Goal: Book appointment/travel/reservation

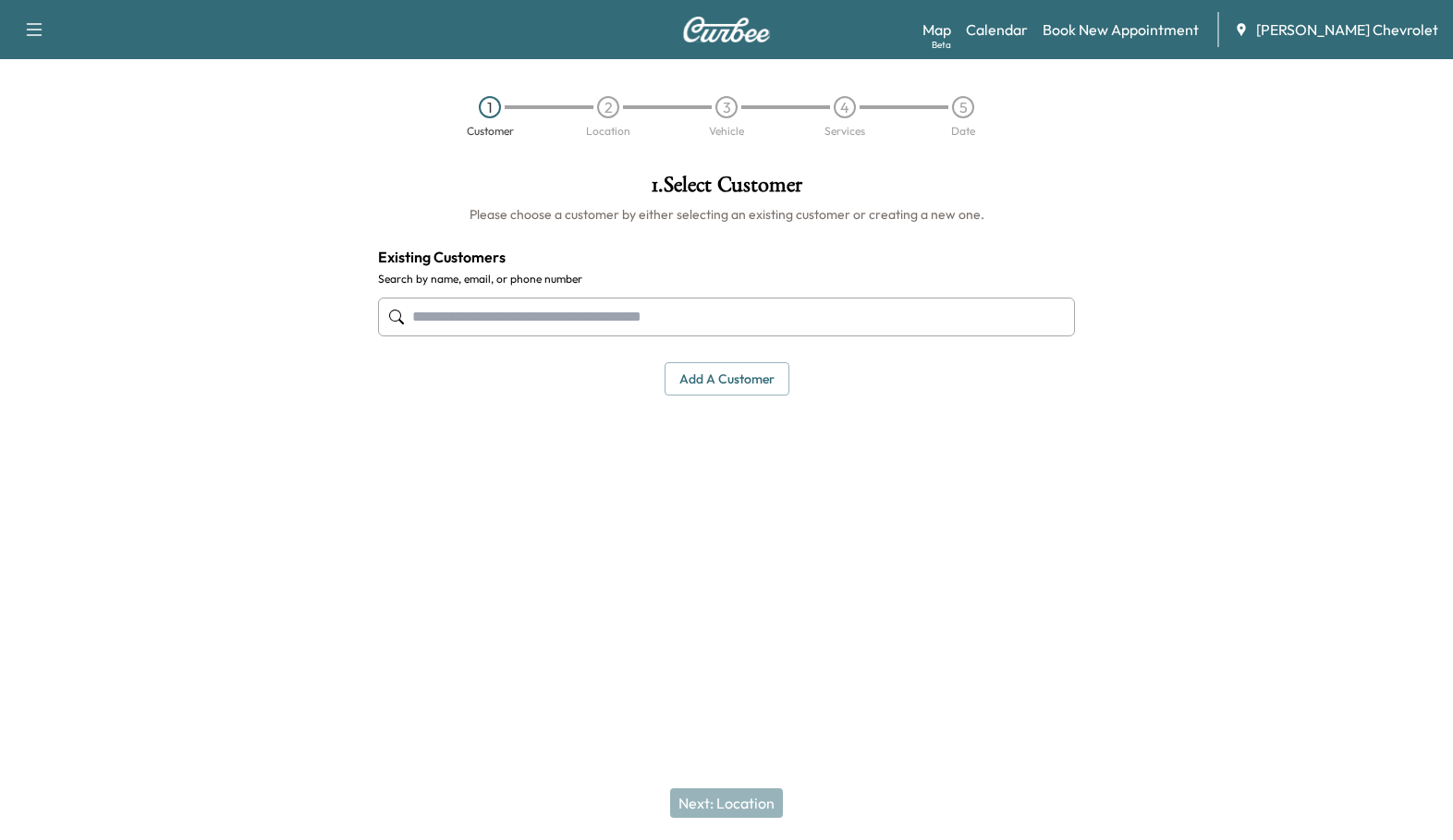
click at [441, 297] on input "text" at bounding box center [726, 316] width 697 height 39
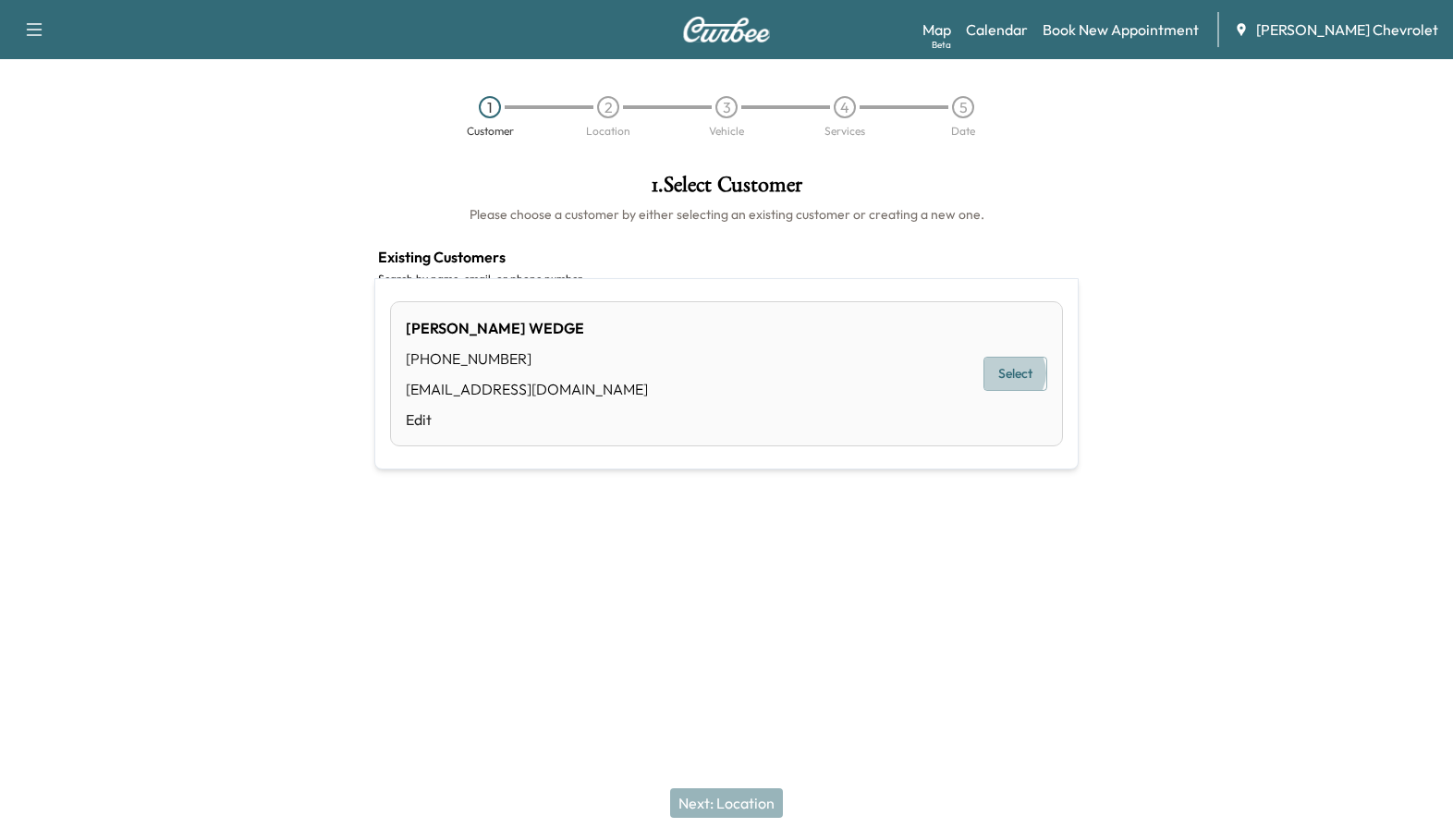
click at [1018, 356] on button "Select" at bounding box center [1015, 373] width 64 height 34
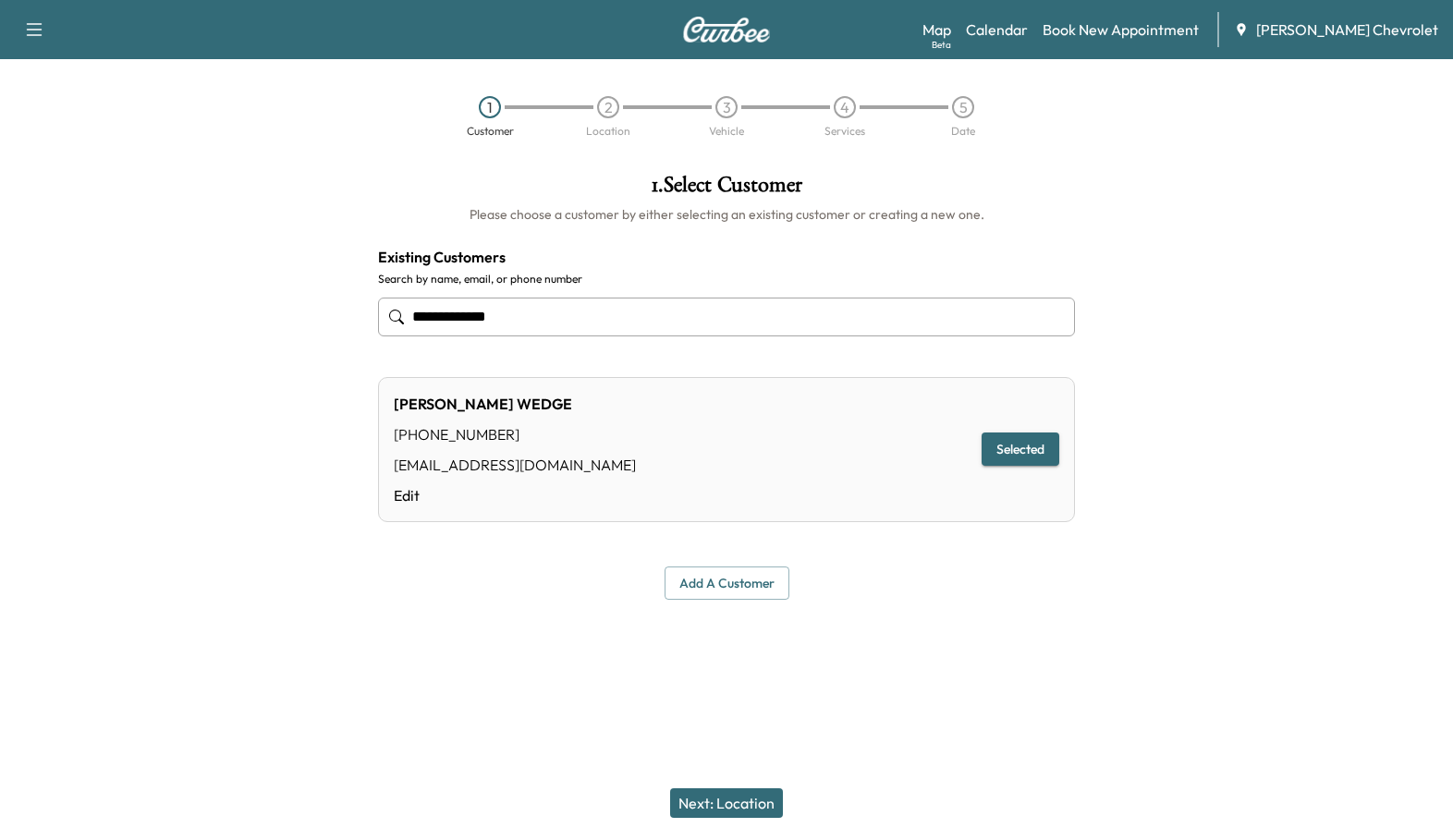
type input "**********"
drag, startPoint x: 805, startPoint y: 680, endPoint x: 795, endPoint y: 716, distance: 37.4
click at [805, 699] on div "**********" at bounding box center [726, 420] width 1453 height 840
click at [722, 805] on button "Next: Location" at bounding box center [726, 803] width 113 height 30
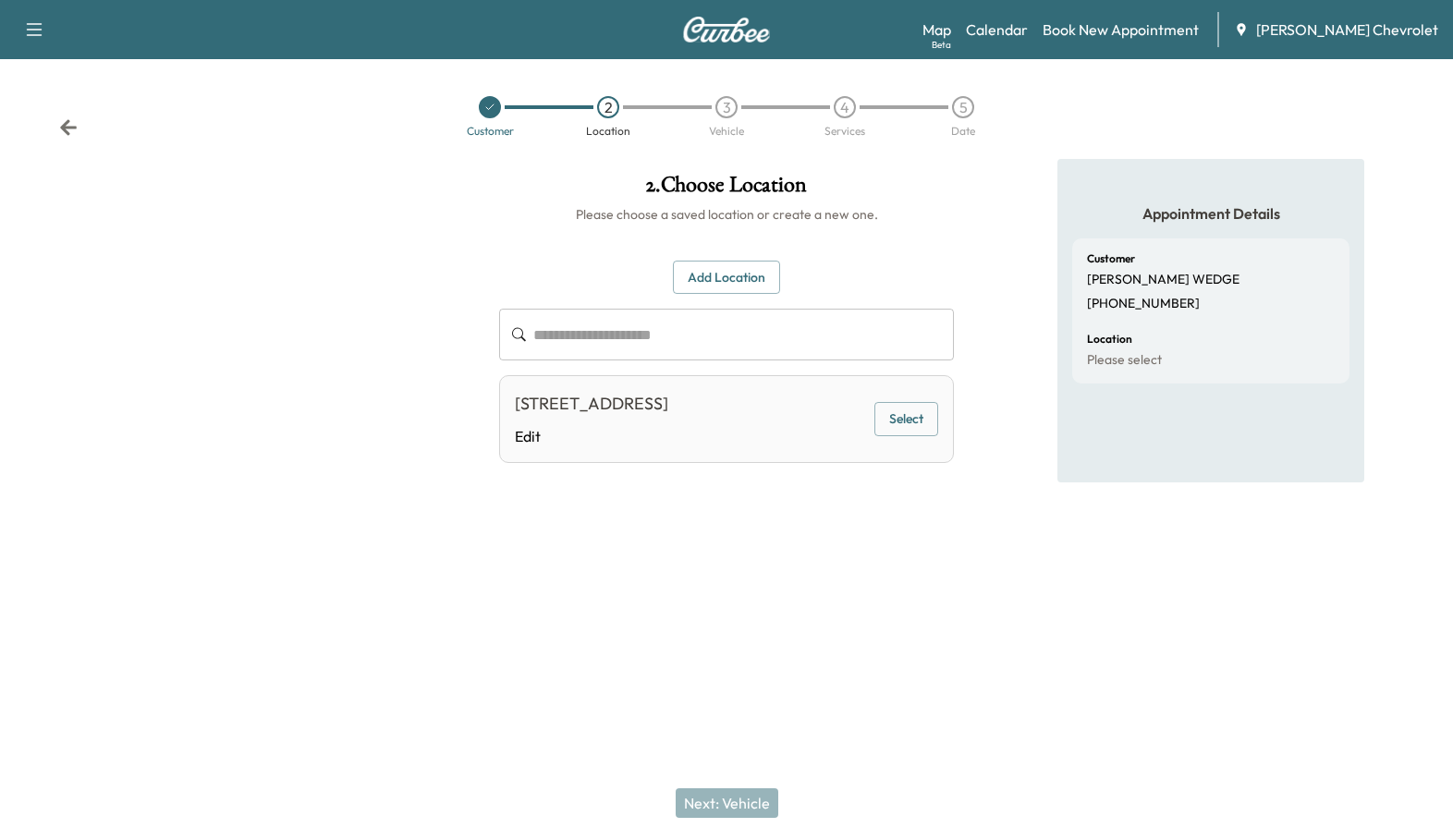
click at [910, 402] on button "Select" at bounding box center [906, 419] width 64 height 34
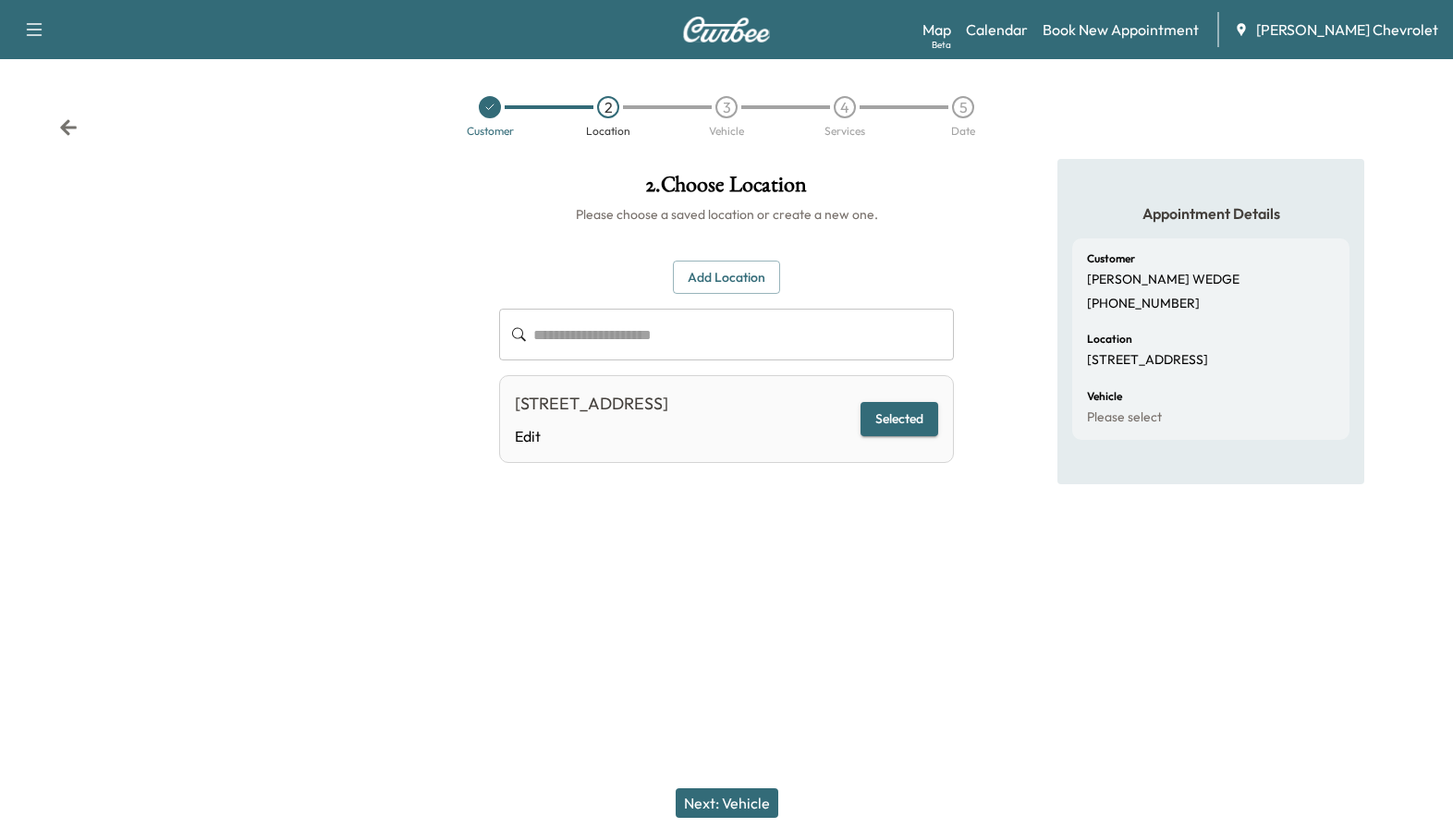
click at [716, 811] on button "Next: Vehicle" at bounding box center [726, 803] width 103 height 30
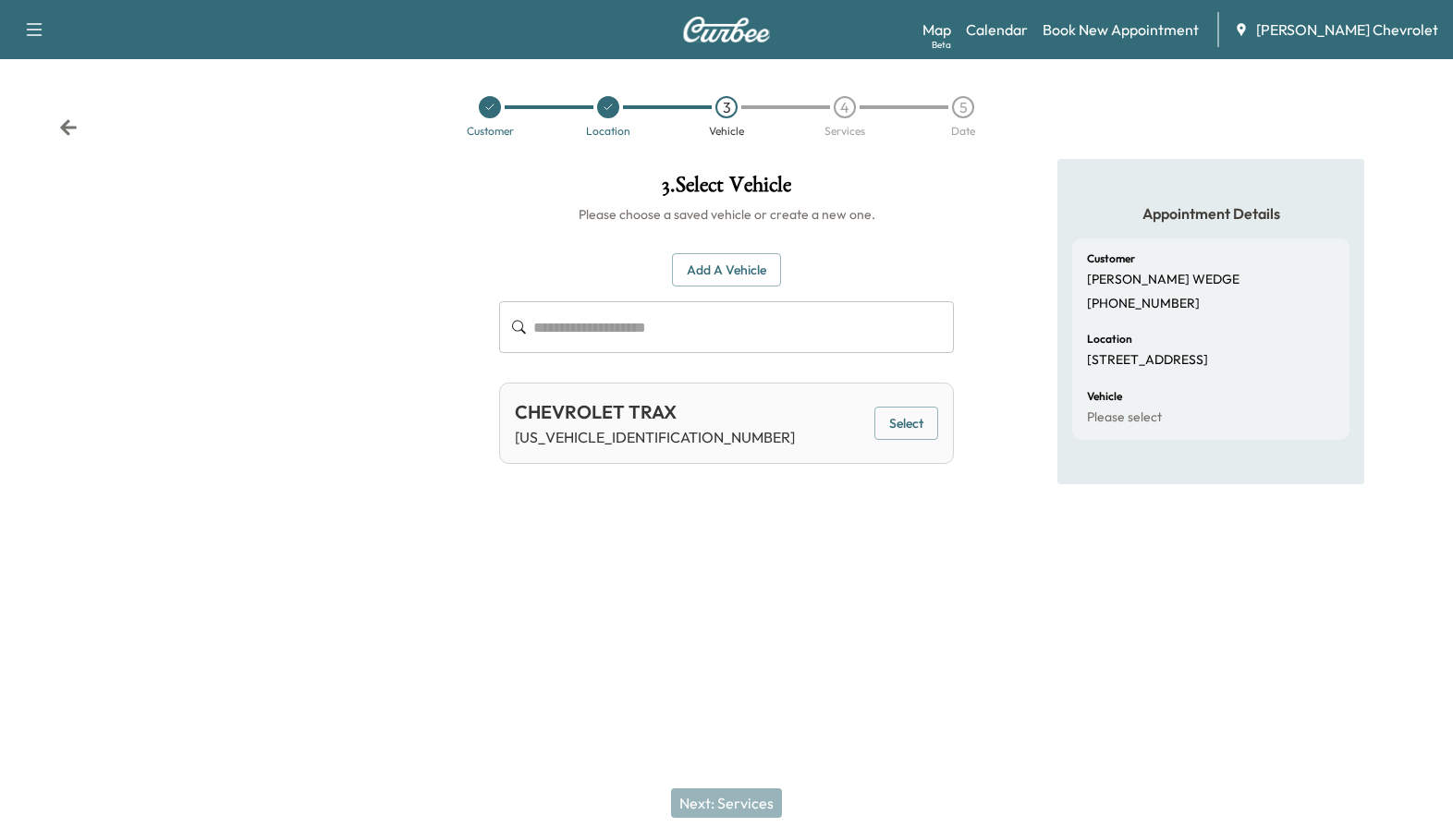
click at [938, 406] on button "Select" at bounding box center [906, 423] width 64 height 34
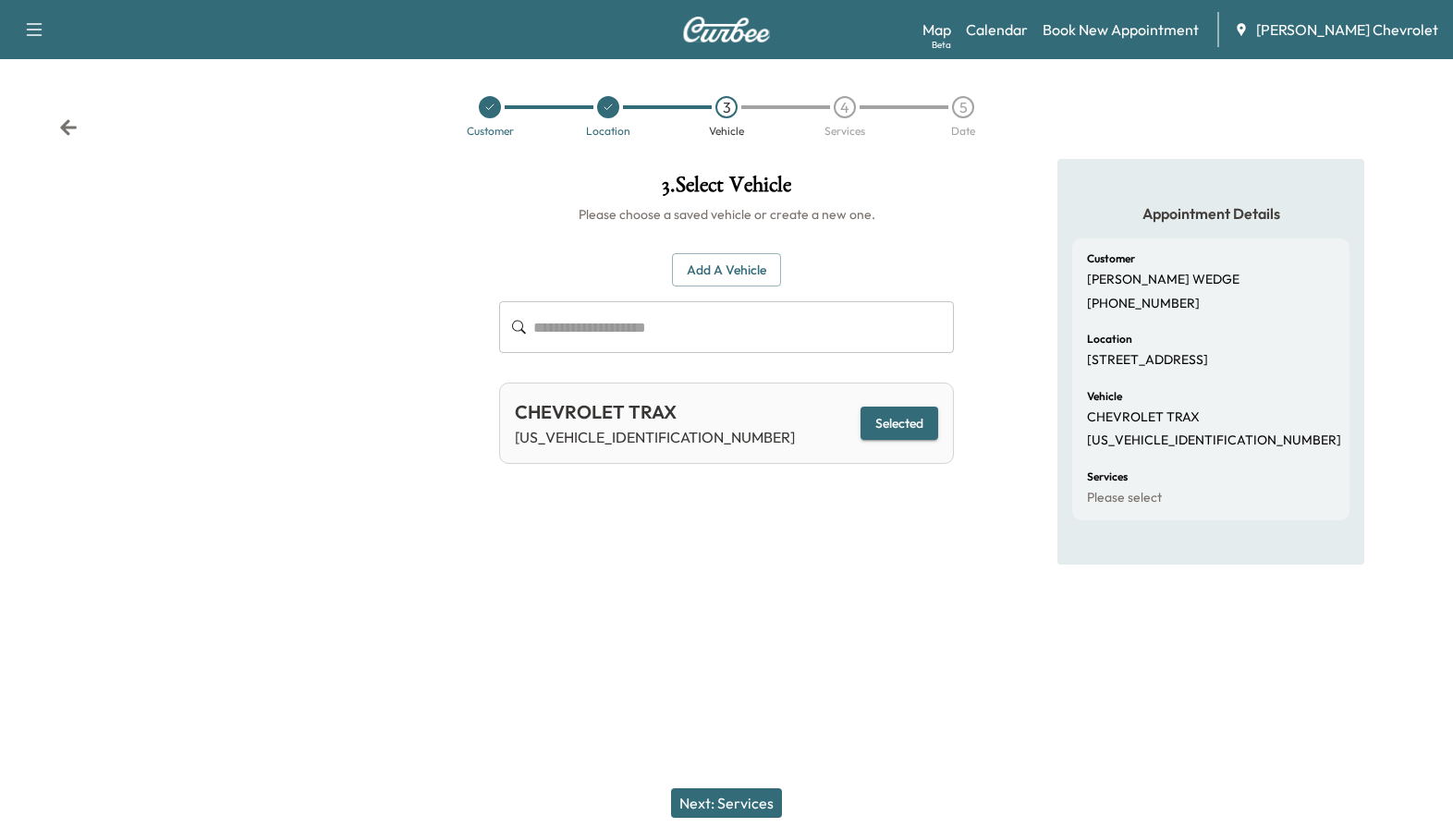
click at [714, 806] on button "Next: Services" at bounding box center [726, 803] width 111 height 30
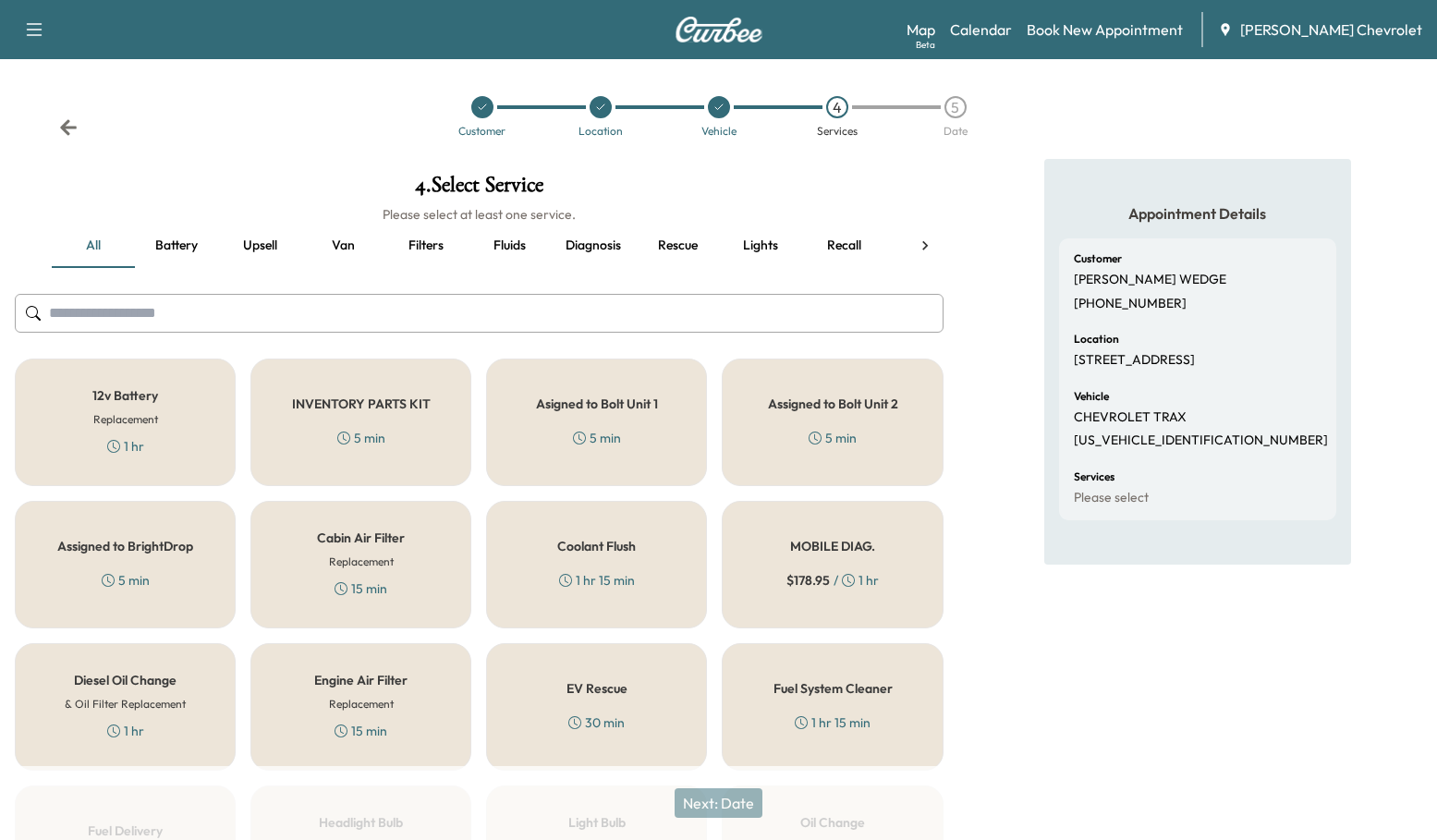
click at [315, 293] on input "text" at bounding box center [479, 312] width 929 height 39
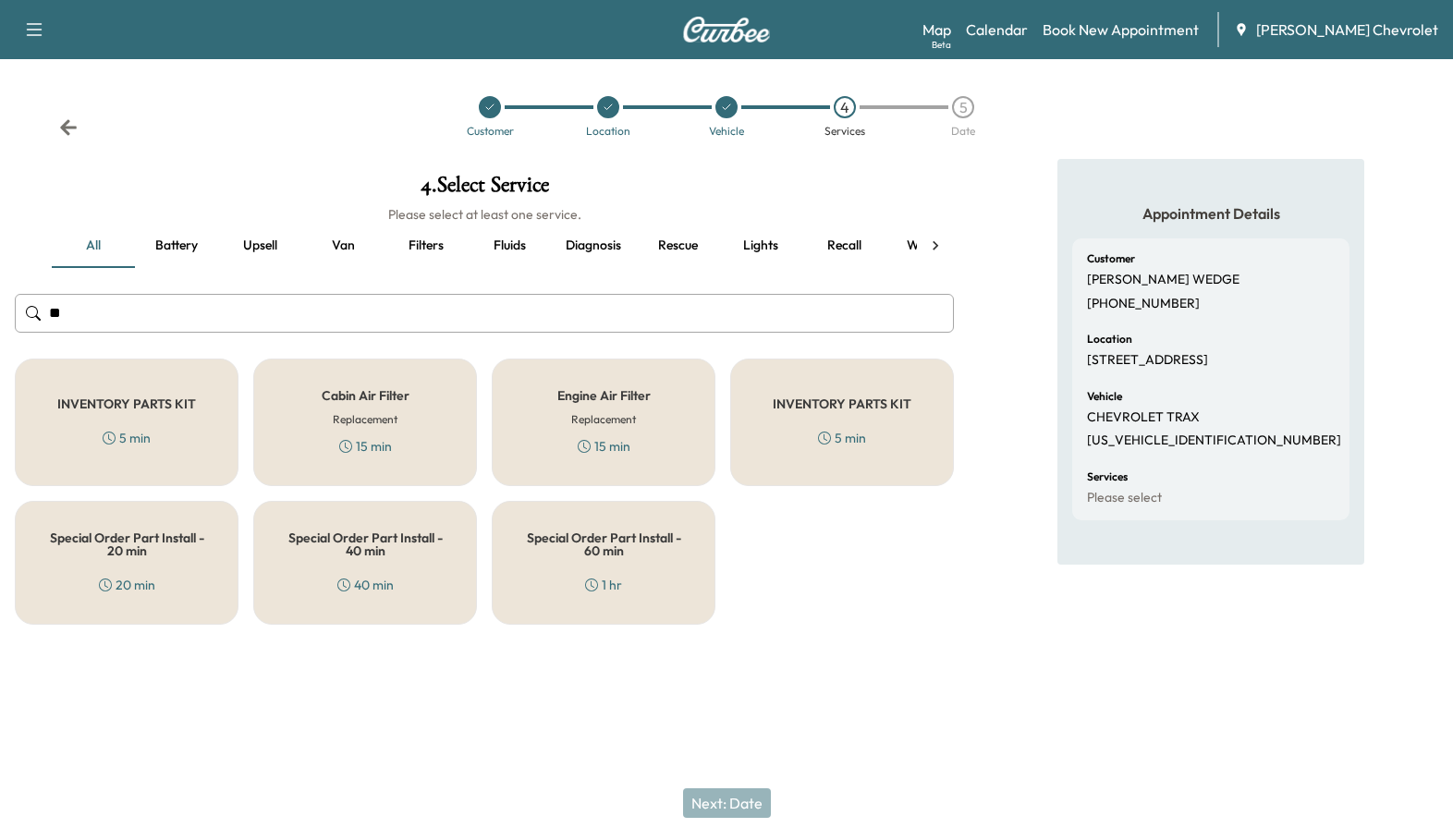
type input "*"
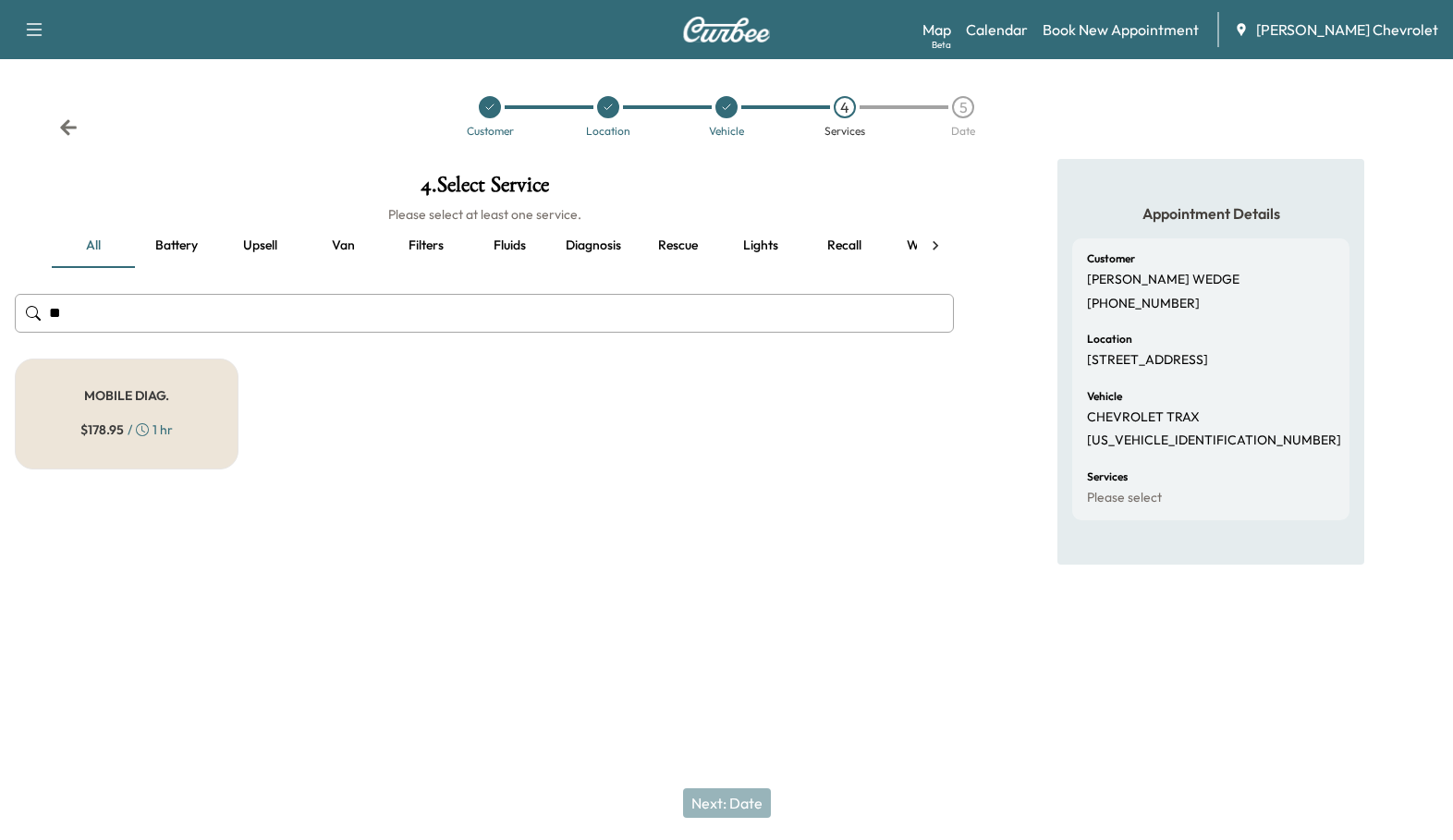
type input "*"
type input "****"
click at [188, 358] on div "MOBILE DIAG. $ 178.95 / 1 hr" at bounding box center [127, 413] width 224 height 111
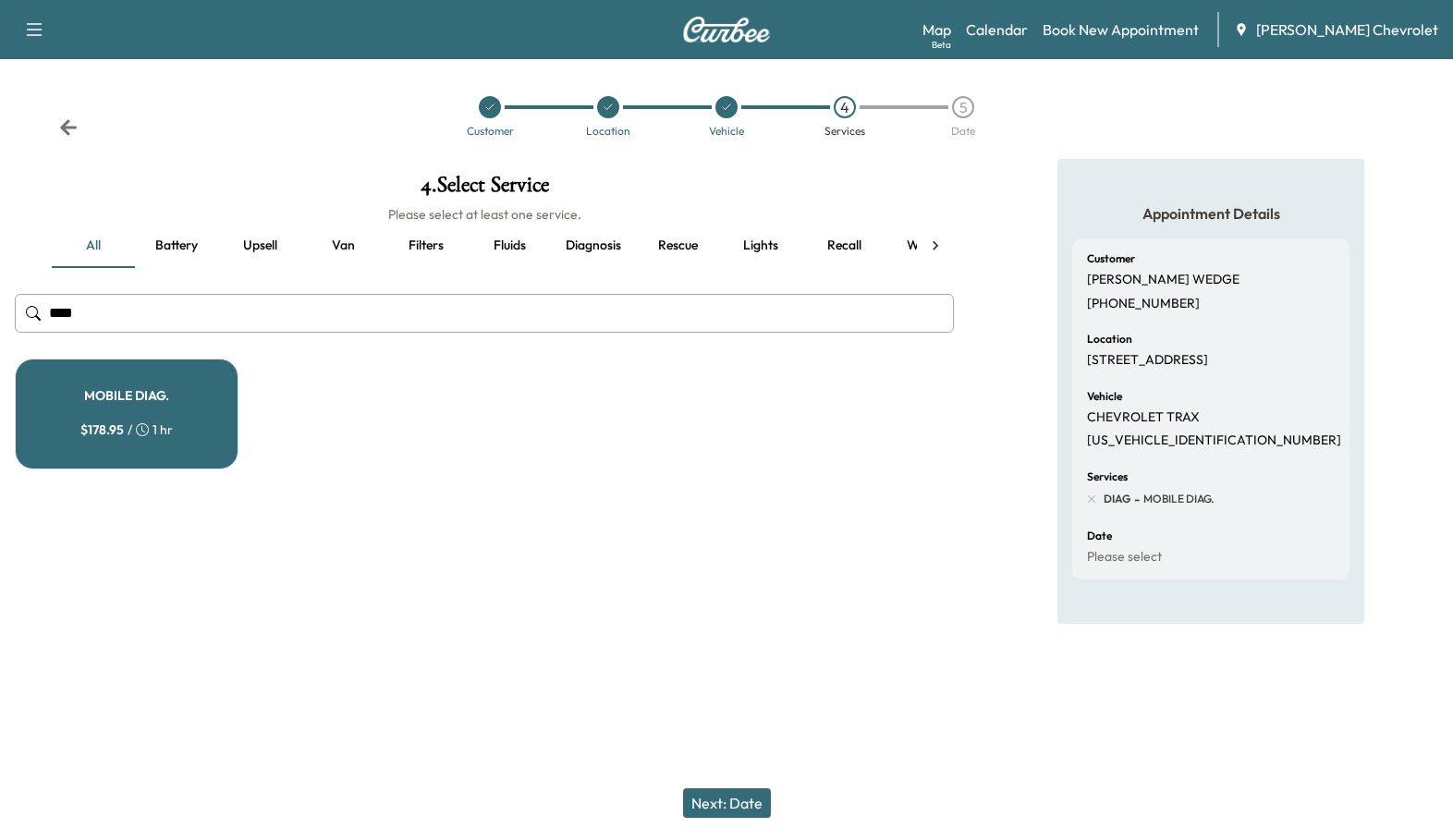
click at [754, 817] on button "Next: Date" at bounding box center [726, 803] width 88 height 30
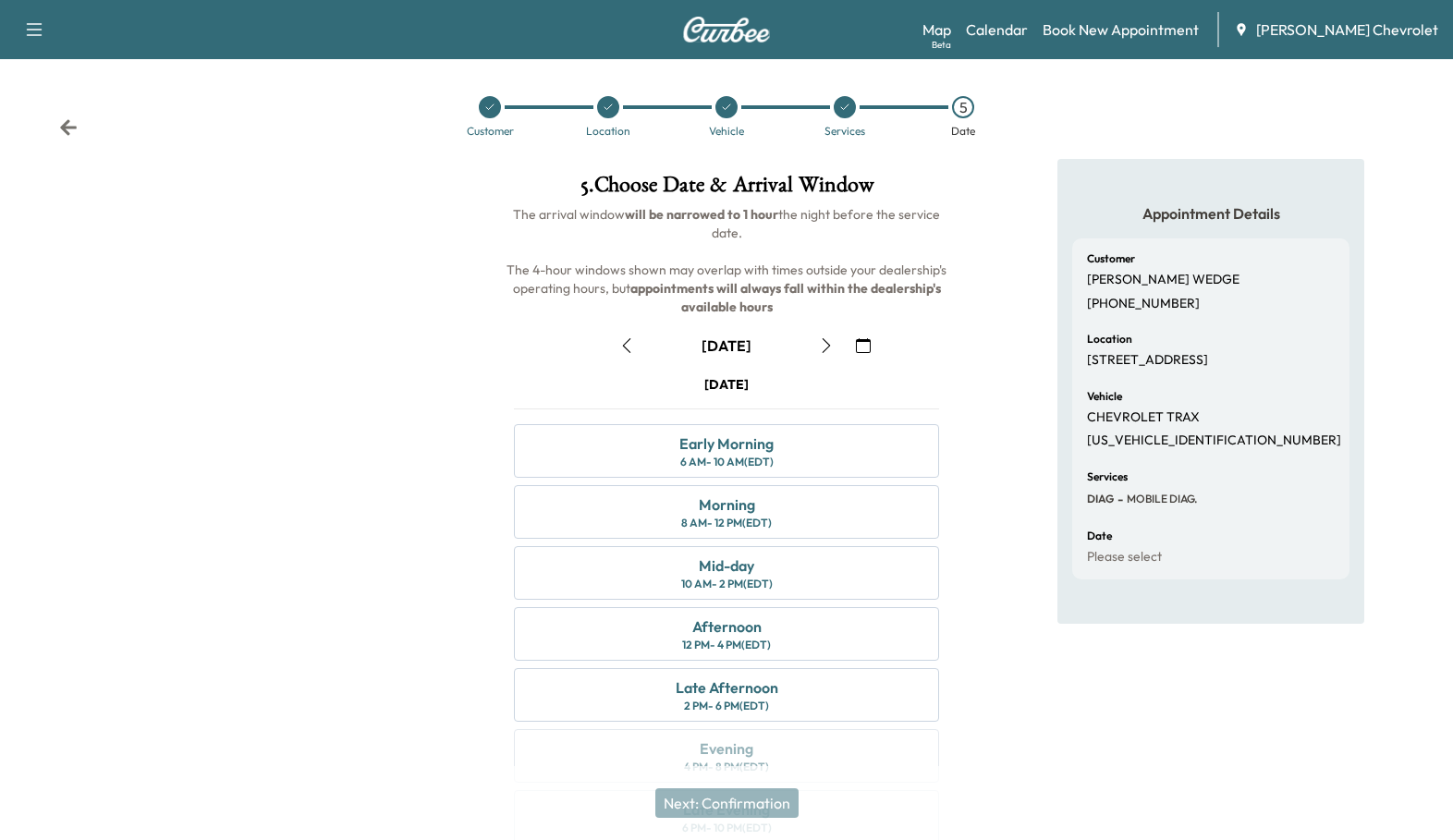
click at [622, 338] on icon "button" at bounding box center [626, 345] width 15 height 15
click at [824, 338] on icon "button" at bounding box center [825, 345] width 15 height 15
click at [753, 516] on div "8 AM - 12 PM (EDT)" at bounding box center [726, 523] width 91 height 15
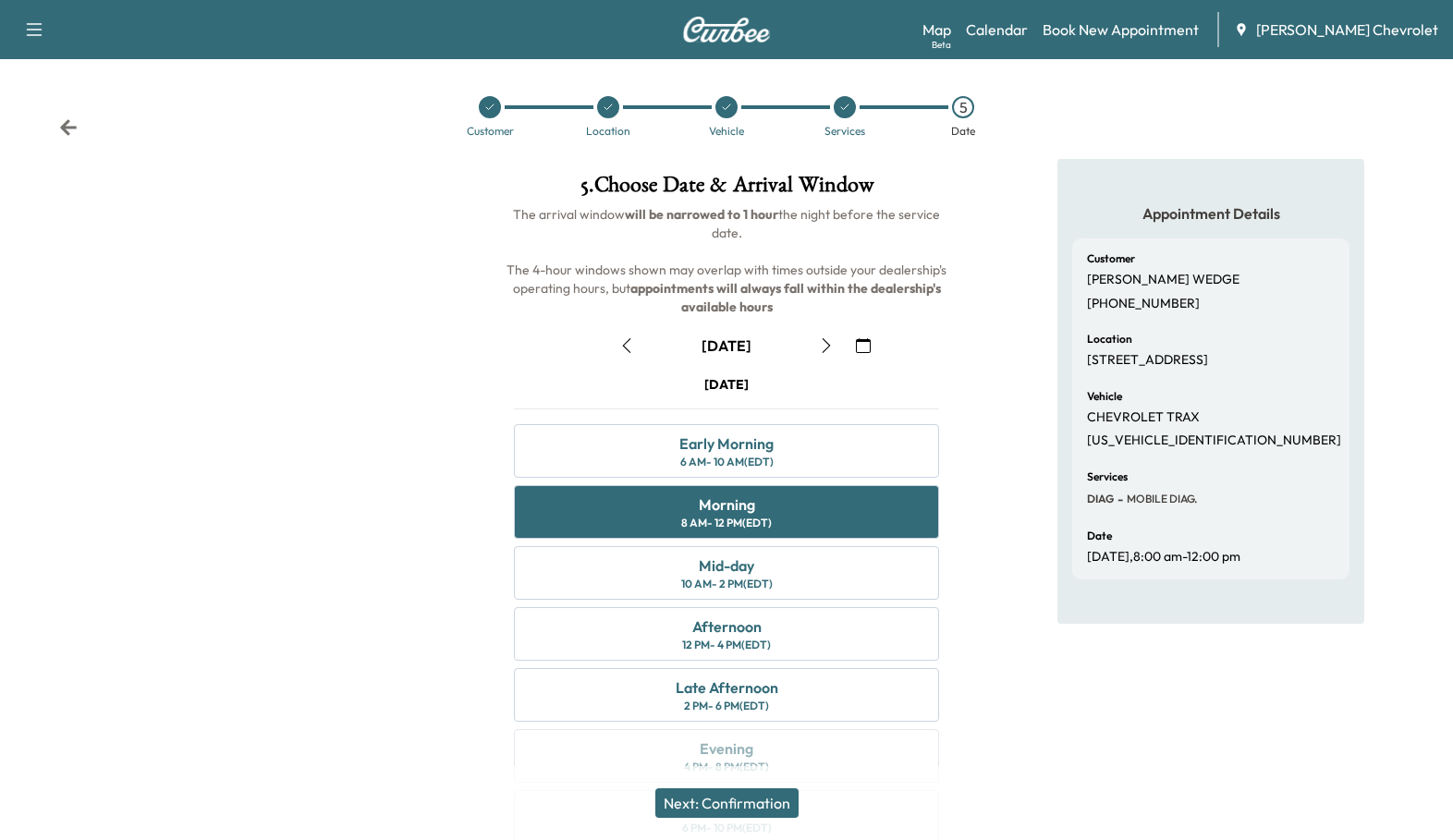
click at [724, 812] on button "Next: Confirmation" at bounding box center [726, 803] width 144 height 30
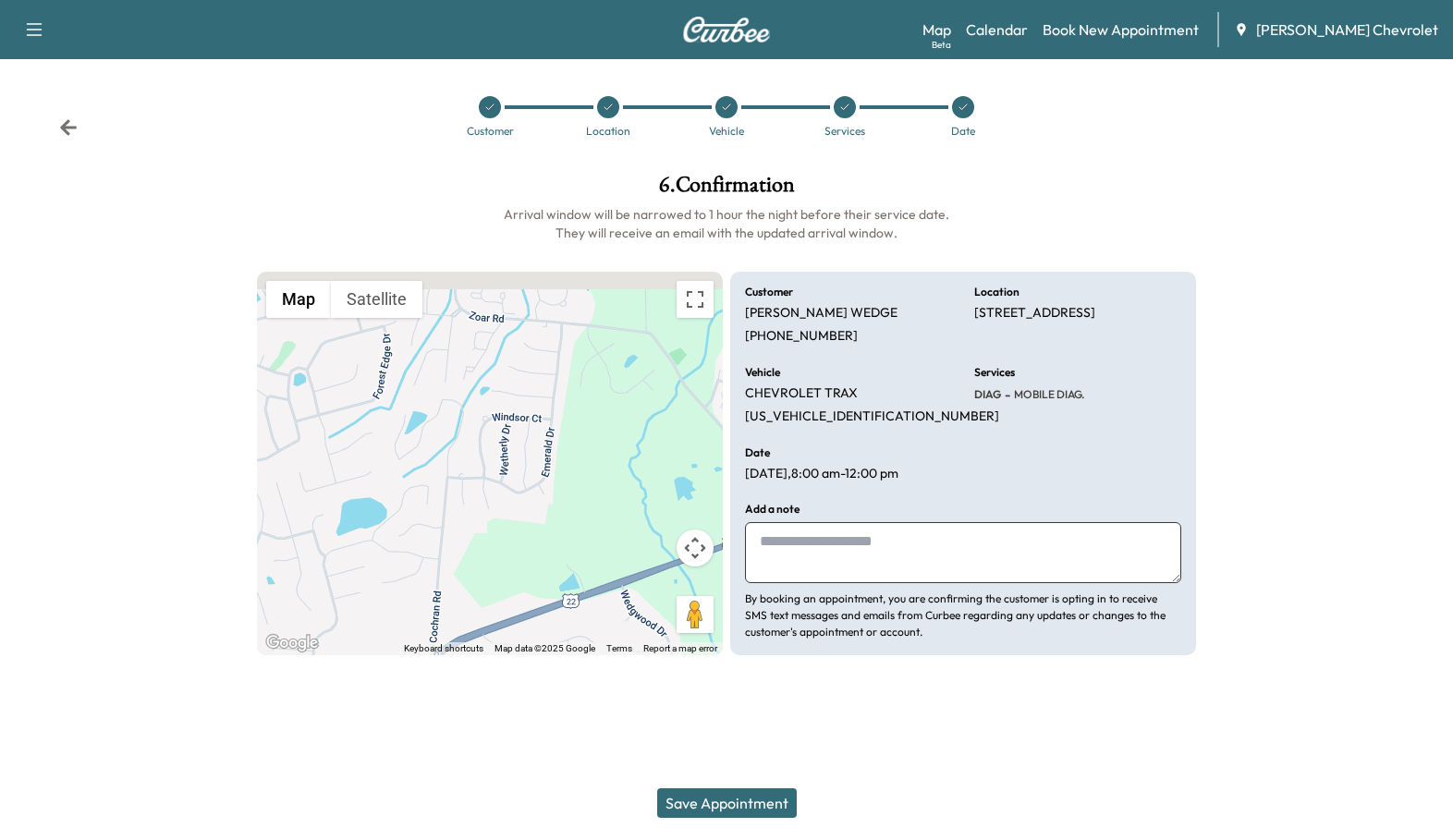
click at [773, 522] on textarea at bounding box center [962, 552] width 436 height 61
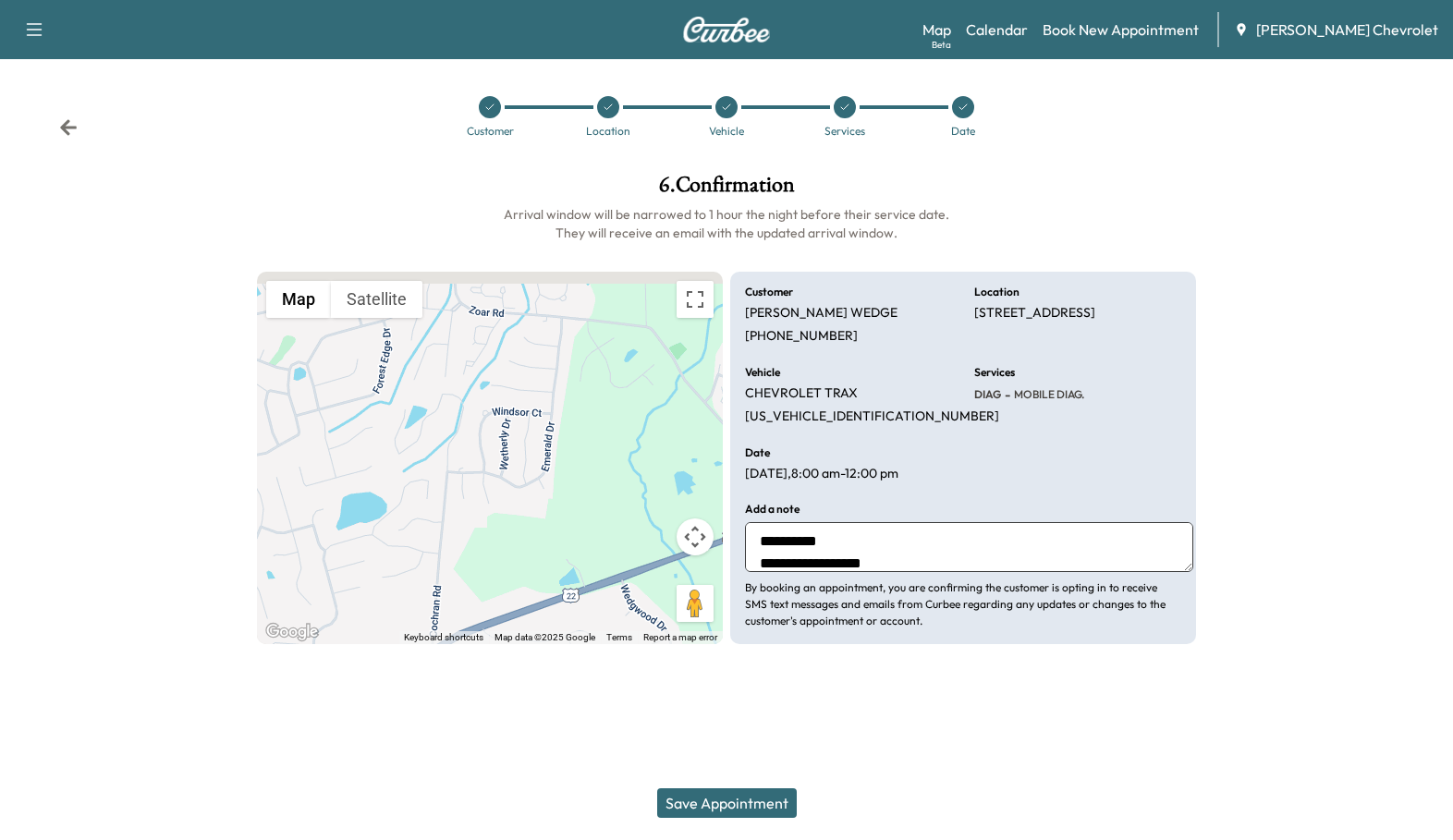
scroll to position [8, 0]
type textarea "**********"
click at [726, 804] on button "Save Appointment" at bounding box center [726, 803] width 140 height 30
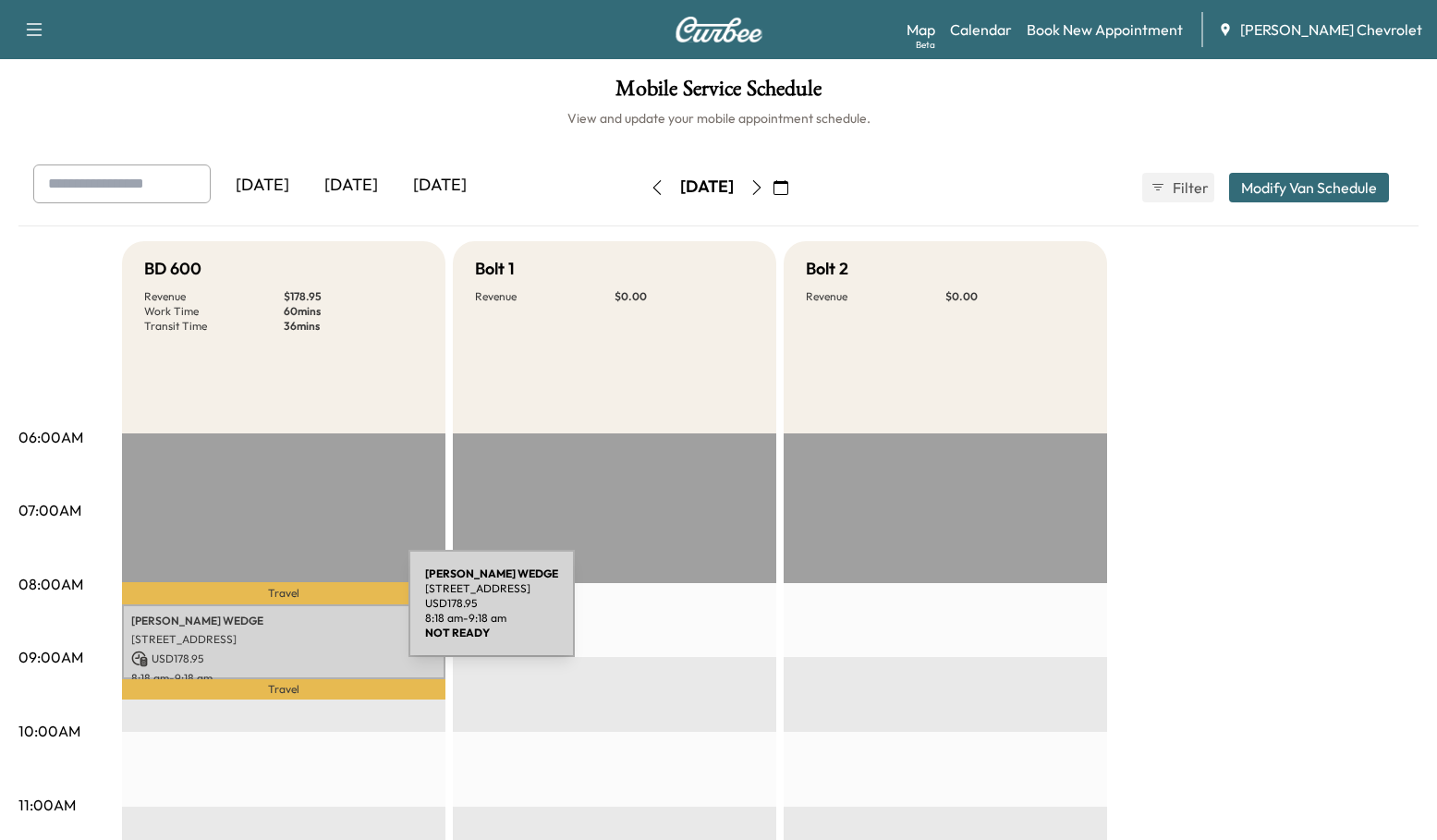
click at [269, 670] on p "8:18 am - 9:18 am" at bounding box center [283, 677] width 305 height 15
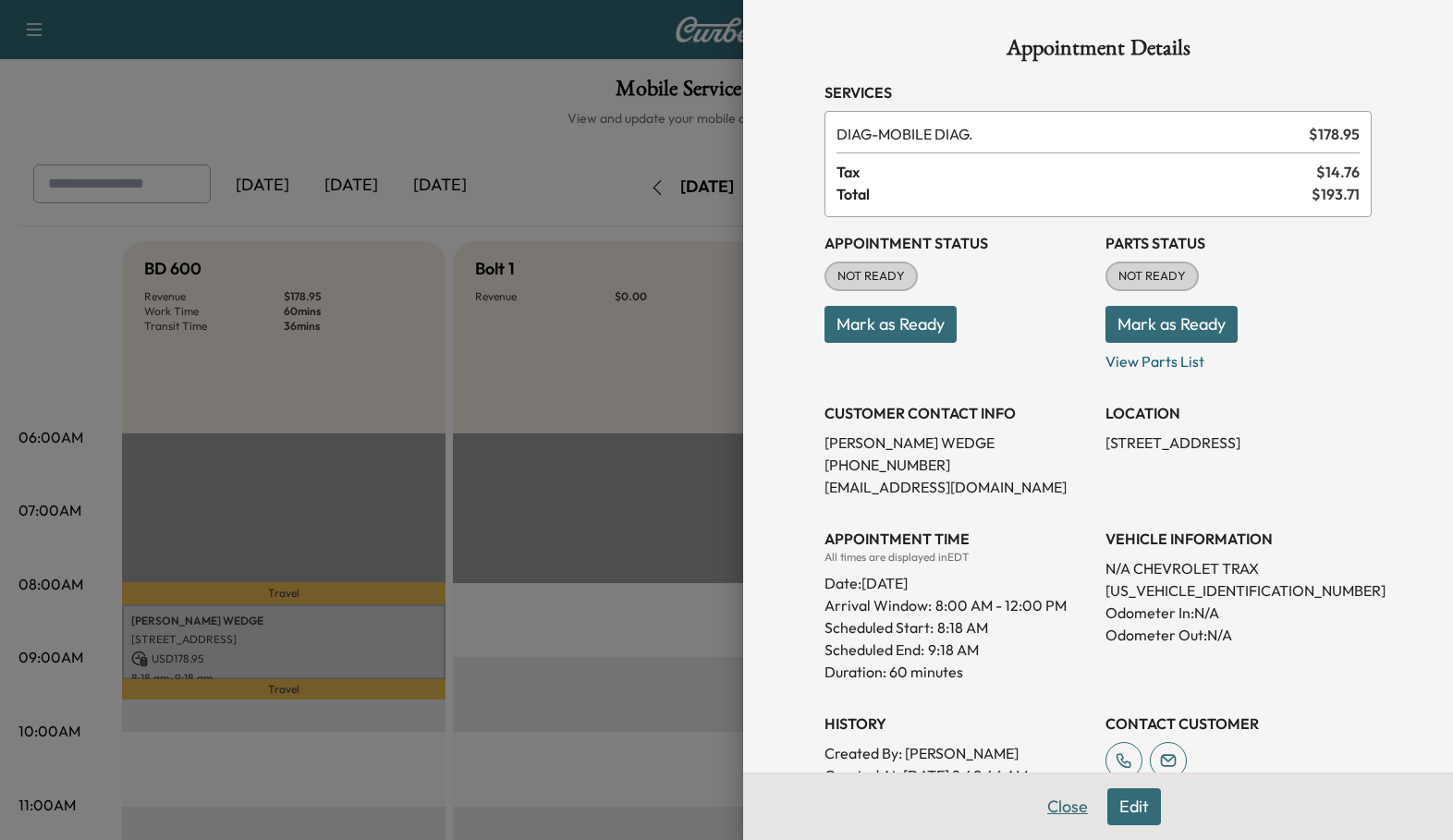
click at [1066, 816] on button "Close" at bounding box center [1067, 806] width 65 height 37
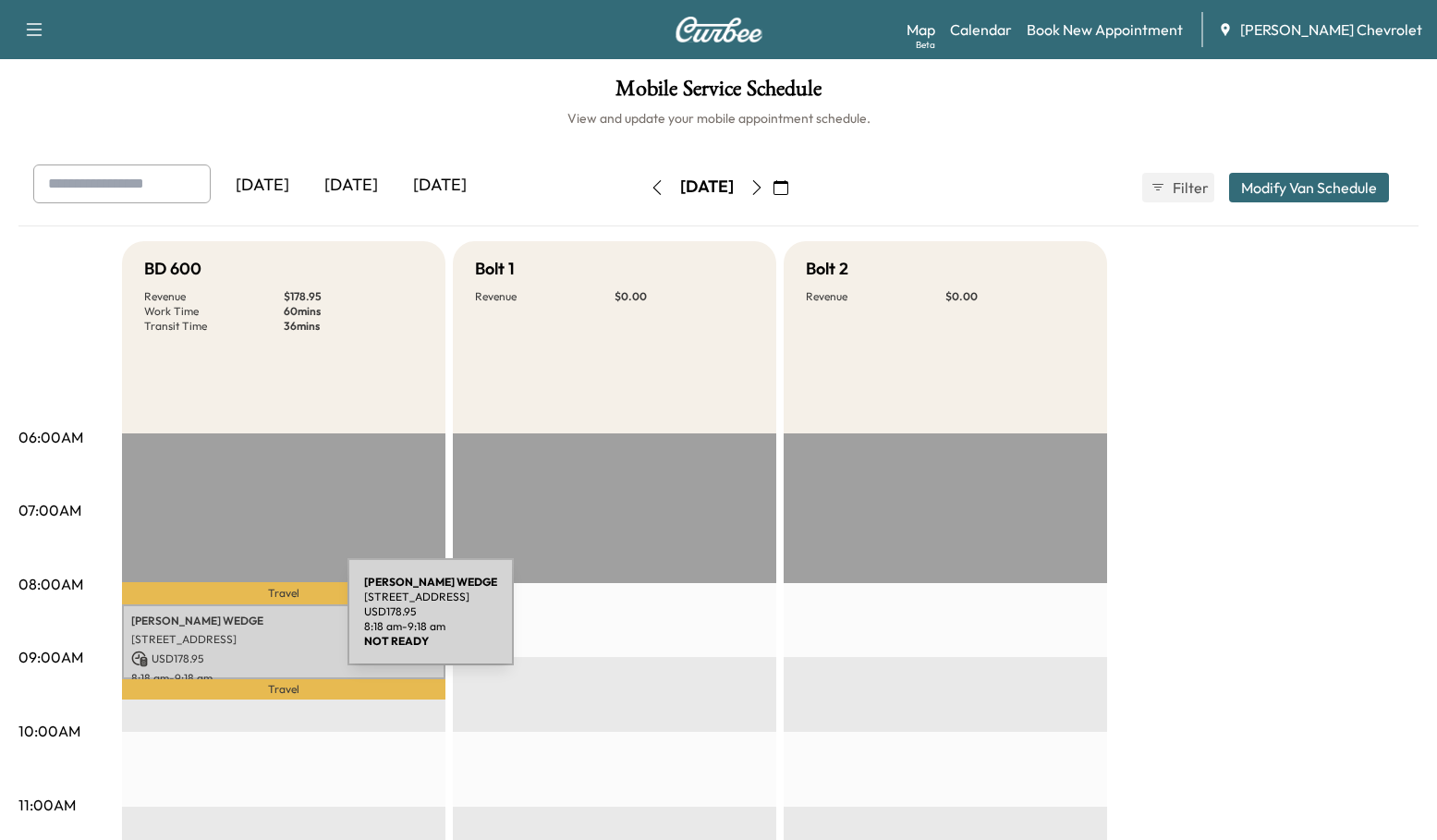
click at [209, 623] on div "[PERSON_NAME] [STREET_ADDRESS] USD 178.95 8:18 am - 9:18 am" at bounding box center [283, 641] width 323 height 75
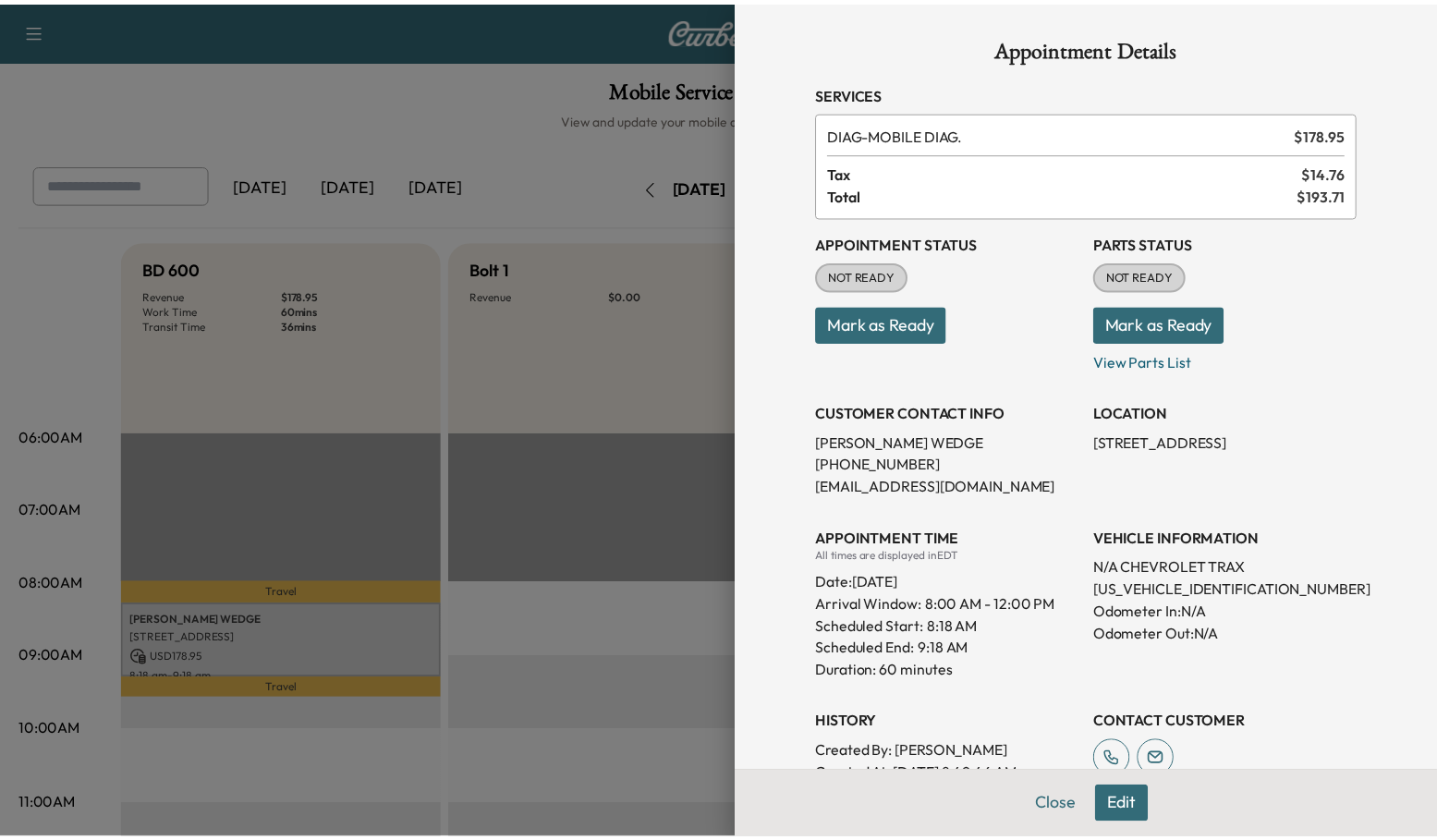
scroll to position [4, 0]
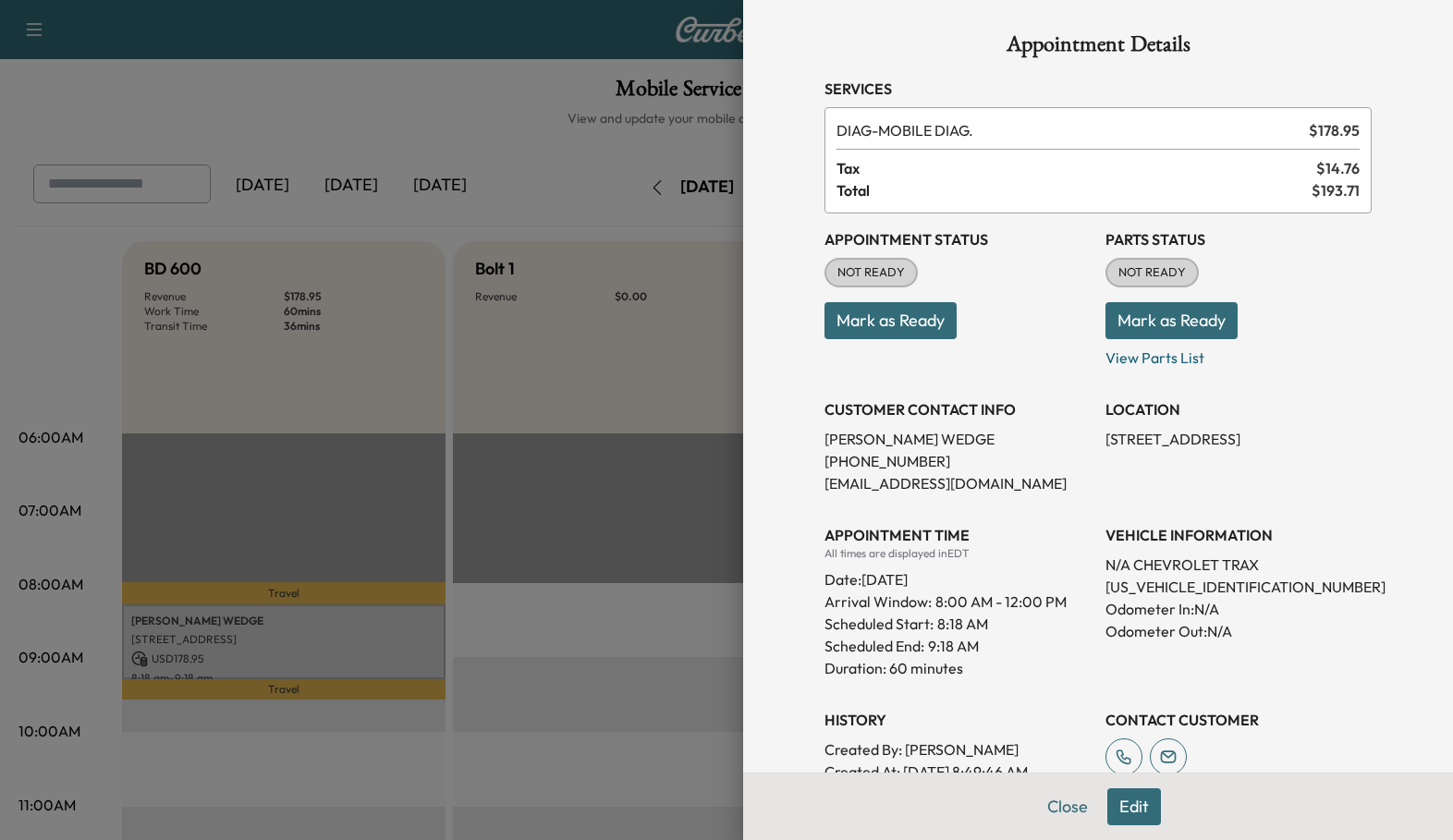
click at [855, 302] on button "Mark as Ready" at bounding box center [890, 320] width 132 height 37
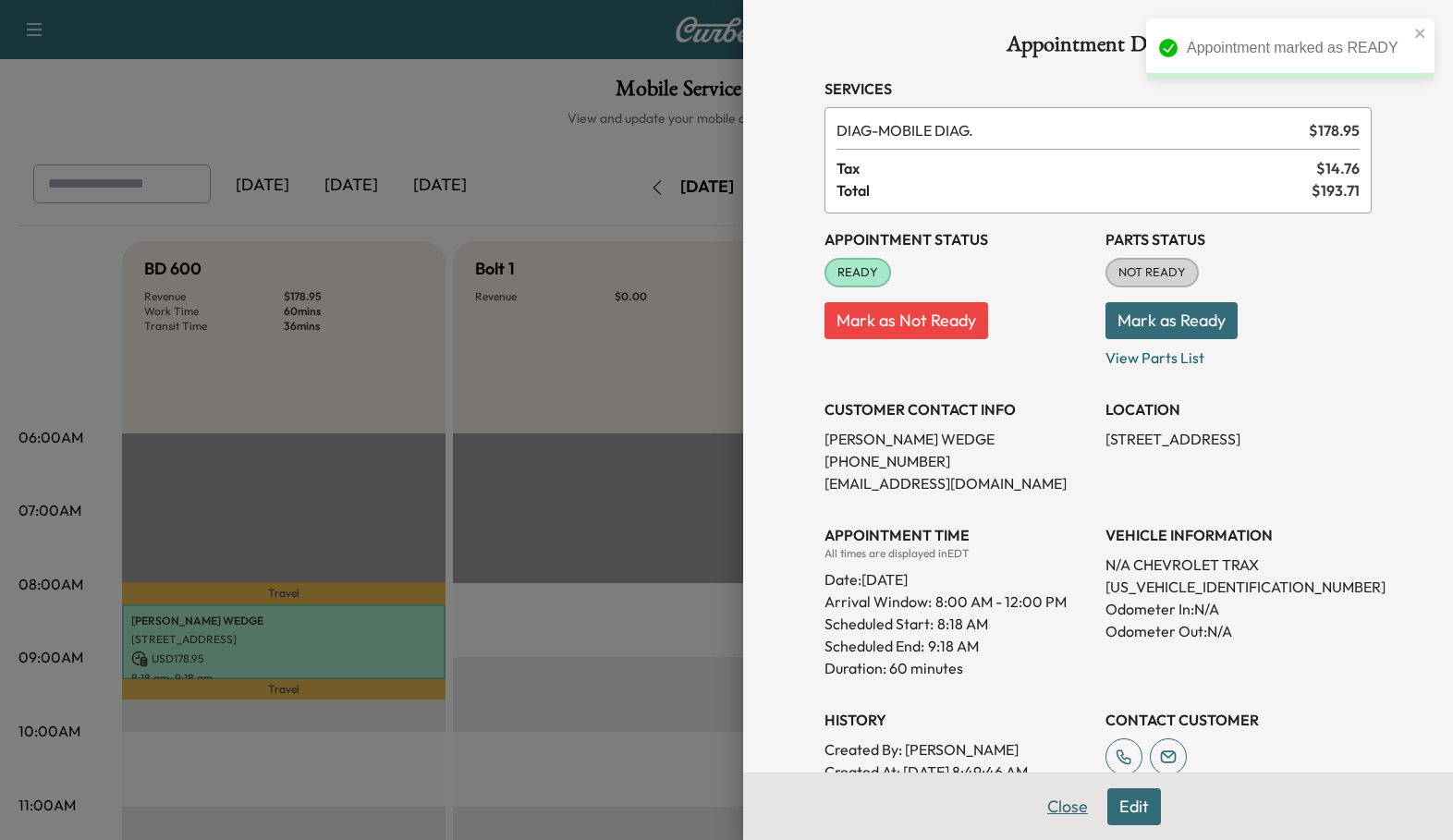
click at [1082, 817] on button "Close" at bounding box center [1067, 806] width 65 height 37
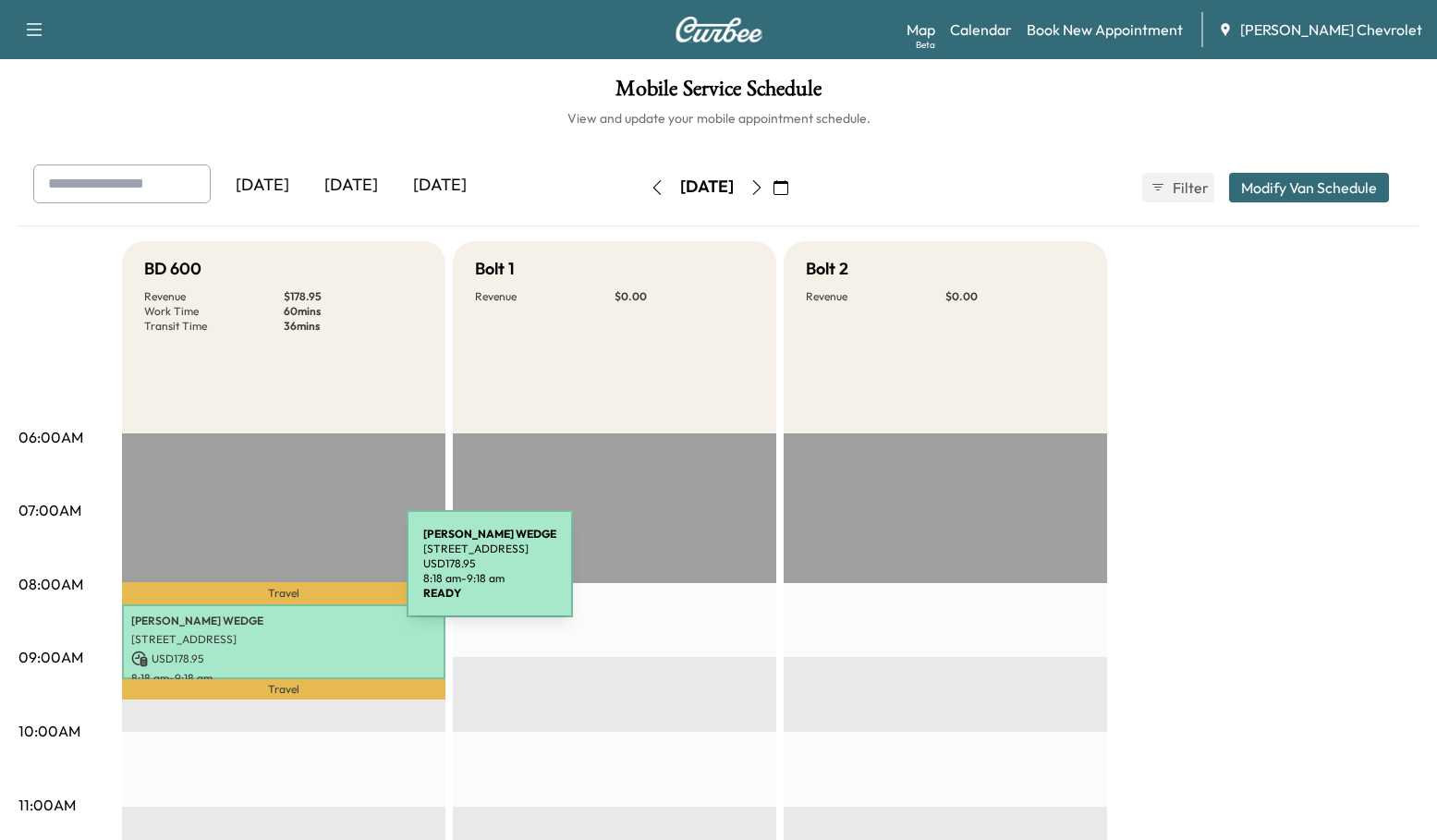
click at [268, 631] on p "[STREET_ADDRESS]" at bounding box center [283, 638] width 305 height 15
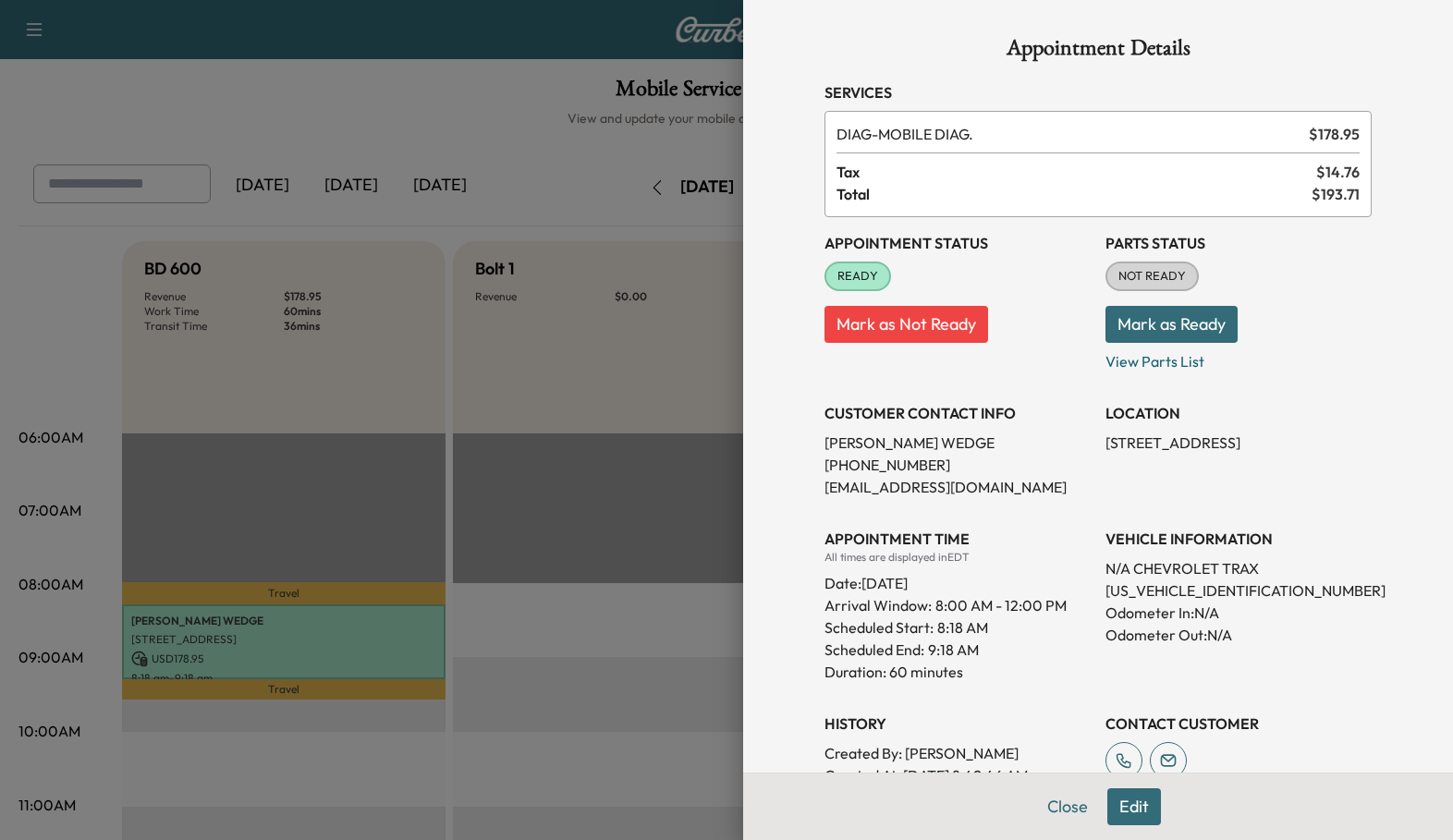
click at [606, 98] on div at bounding box center [726, 420] width 1453 height 840
